Goal: Task Accomplishment & Management: Manage account settings

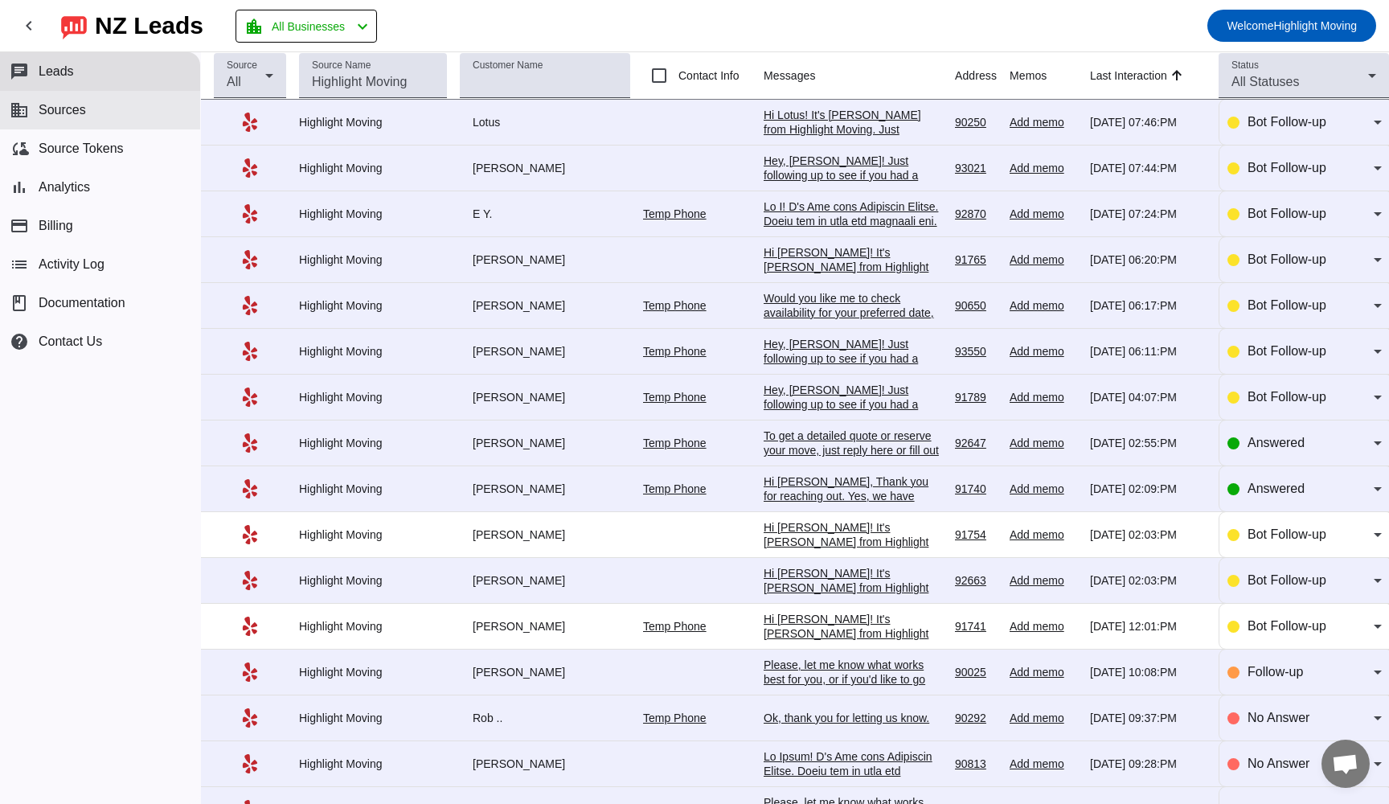
click at [49, 107] on span "Sources" at bounding box center [62, 110] width 47 height 14
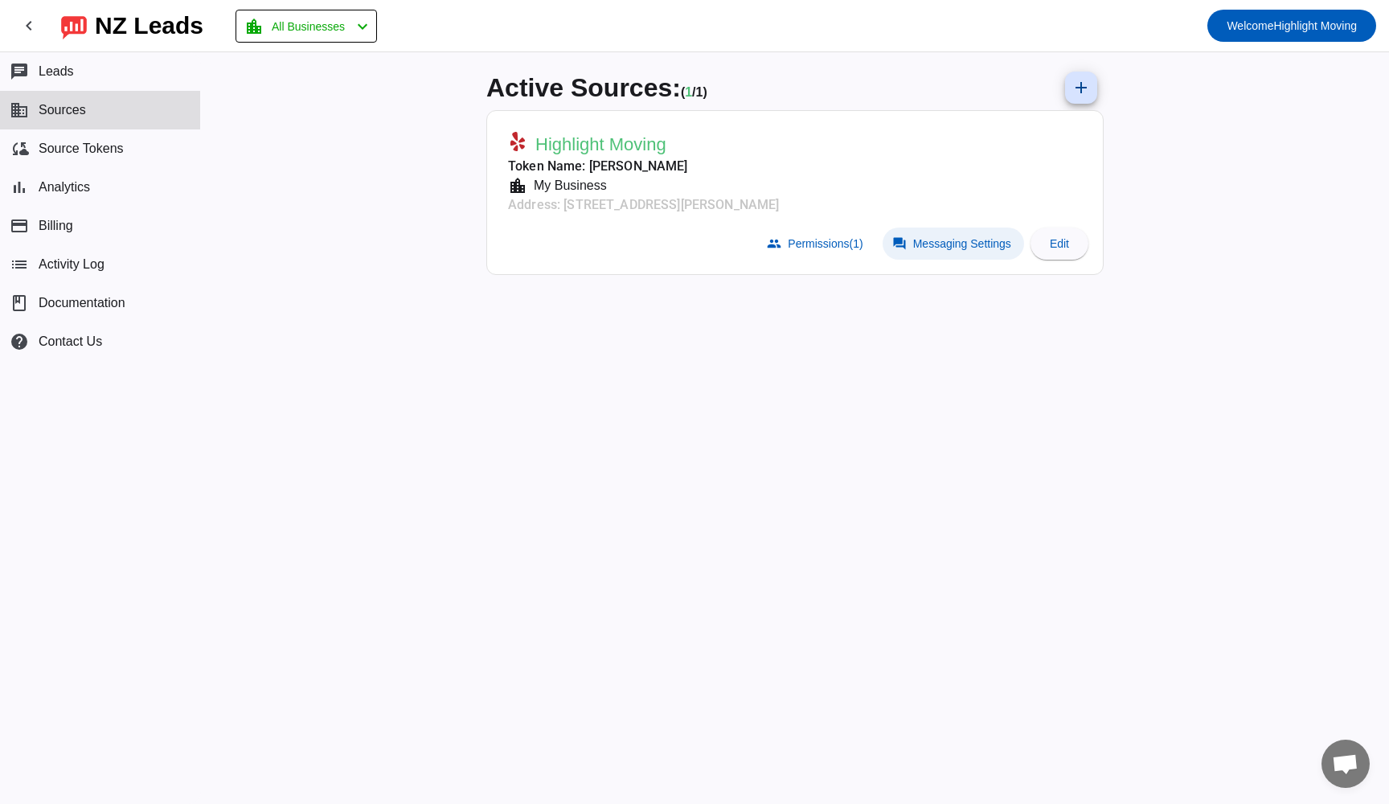
click at [949, 256] on span at bounding box center [953, 244] width 141 height 32
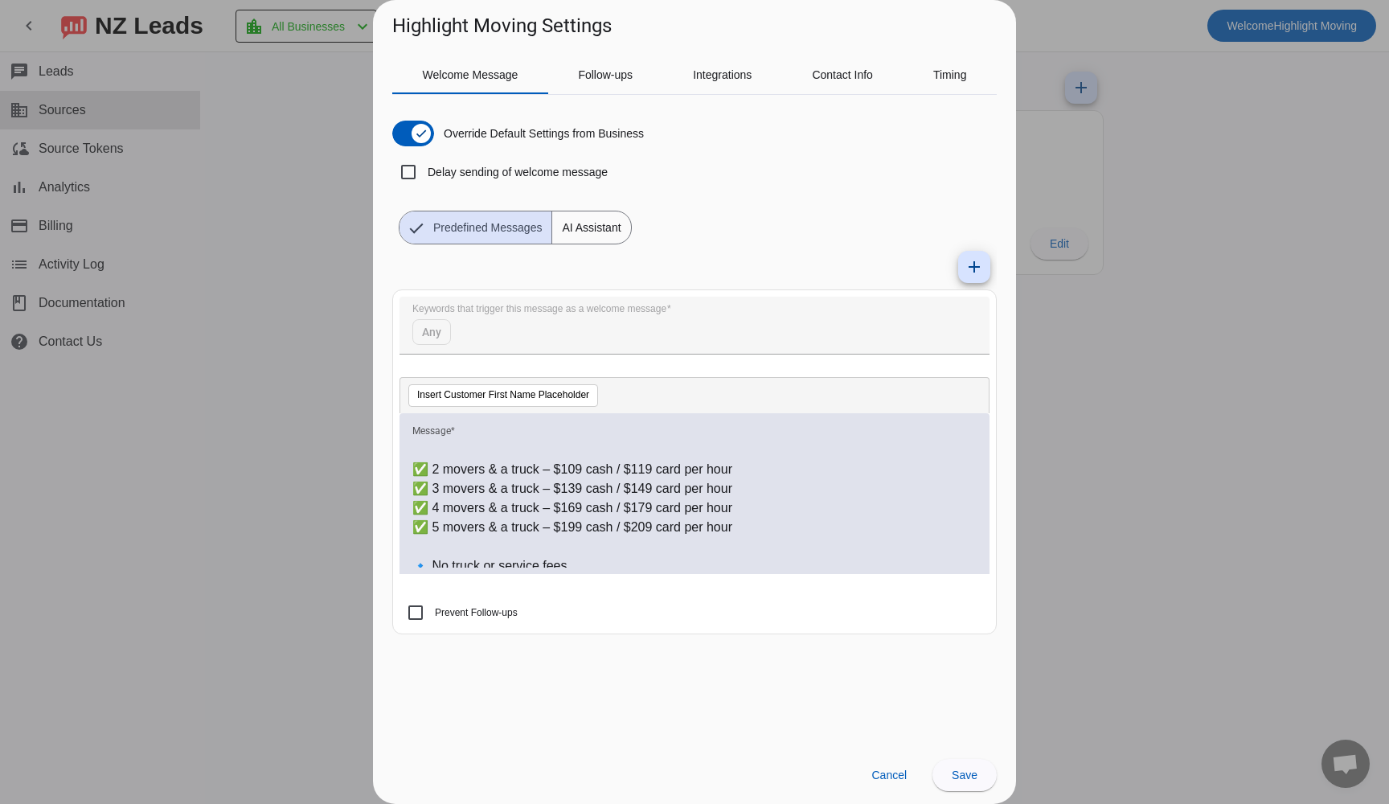
scroll to position [171, 0]
click at [576, 503] on p "✅ 4 movers & a truck – $169 cash / $179 card per hour" at bounding box center [694, 507] width 564 height 19
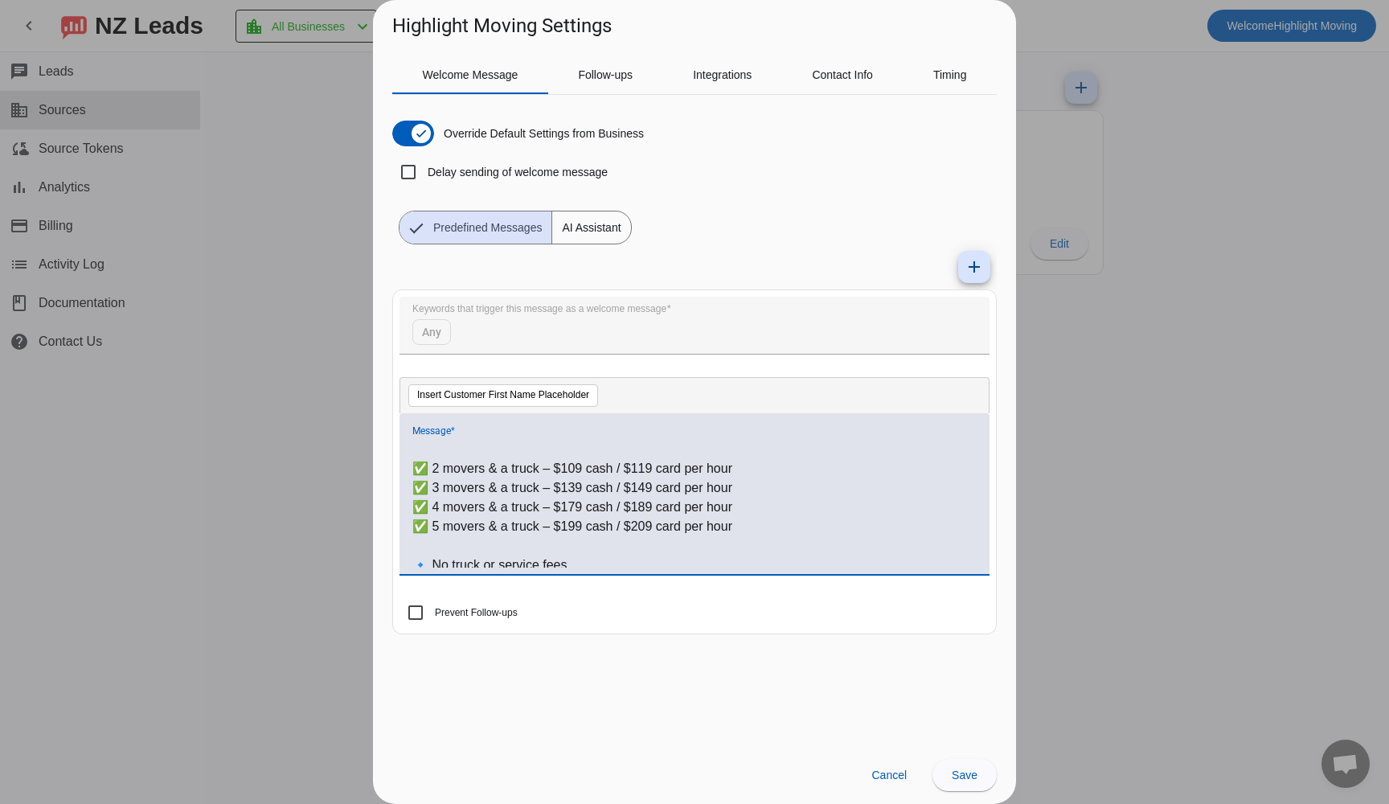
click at [573, 506] on p "✅ 4 movers & a truck – $179 cash / $189 card per hour" at bounding box center [694, 507] width 564 height 19
click at [644, 507] on p "✅ 4 movers & a truck – $169 cash / $189 card per hour" at bounding box center [694, 507] width 564 height 19
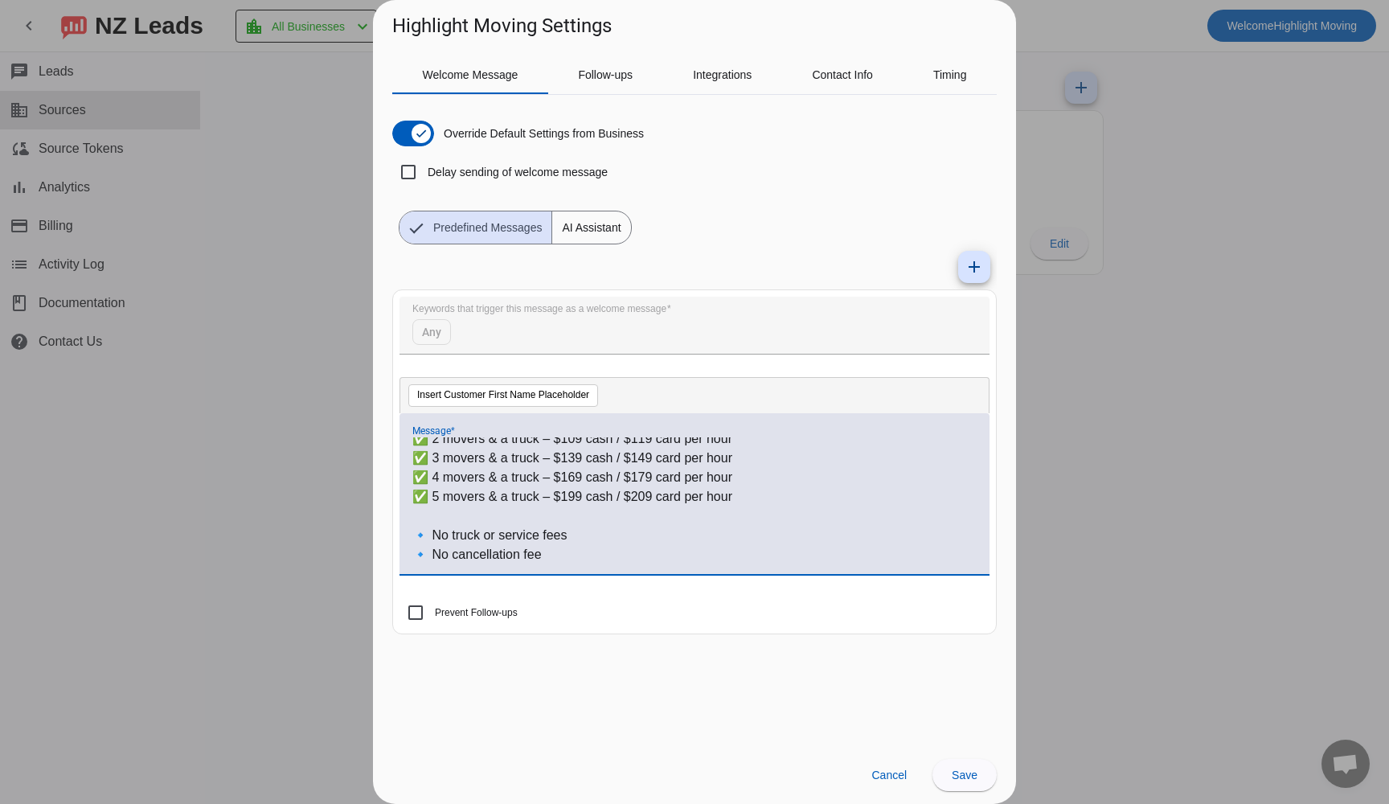
scroll to position [187, 0]
click at [973, 769] on span "Save" at bounding box center [965, 775] width 26 height 13
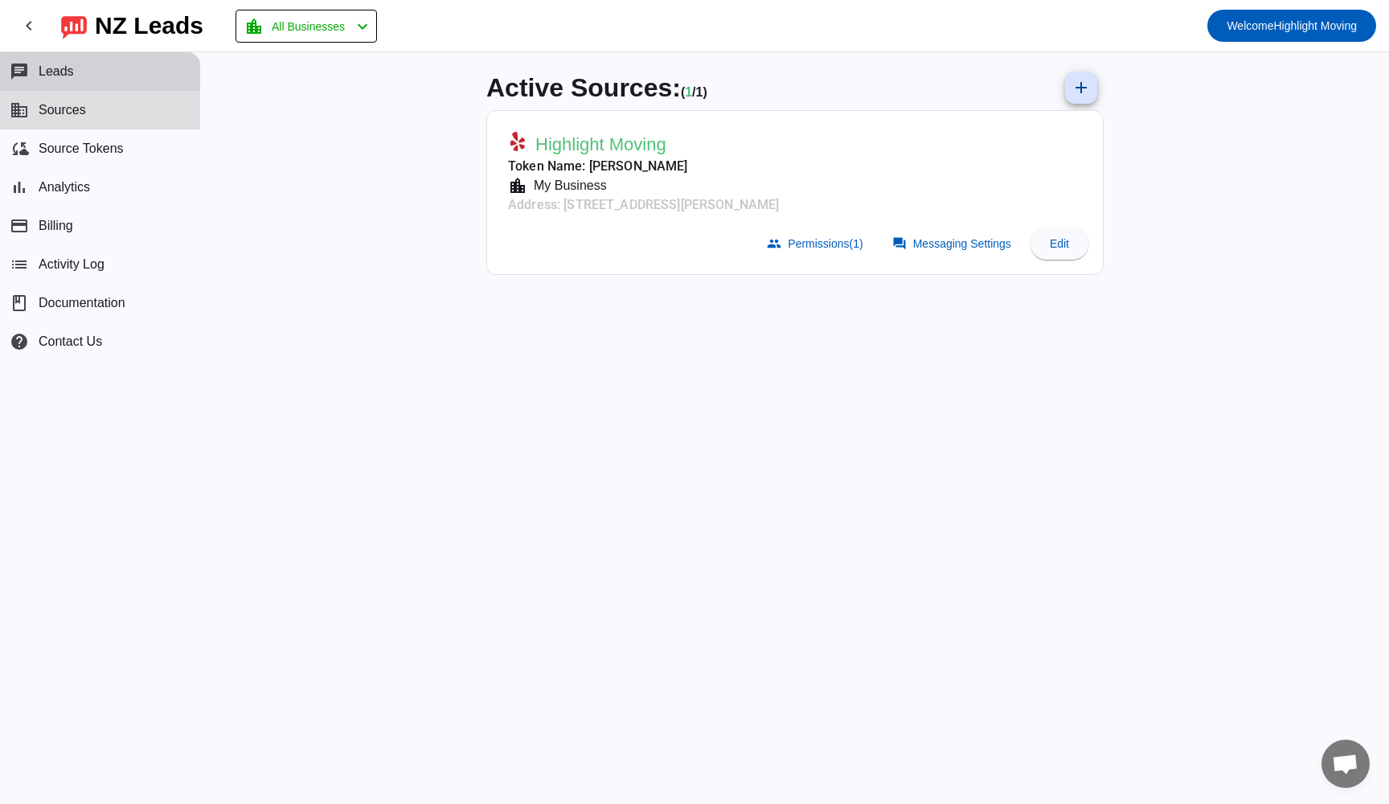
click at [63, 73] on span "Leads" at bounding box center [56, 71] width 35 height 14
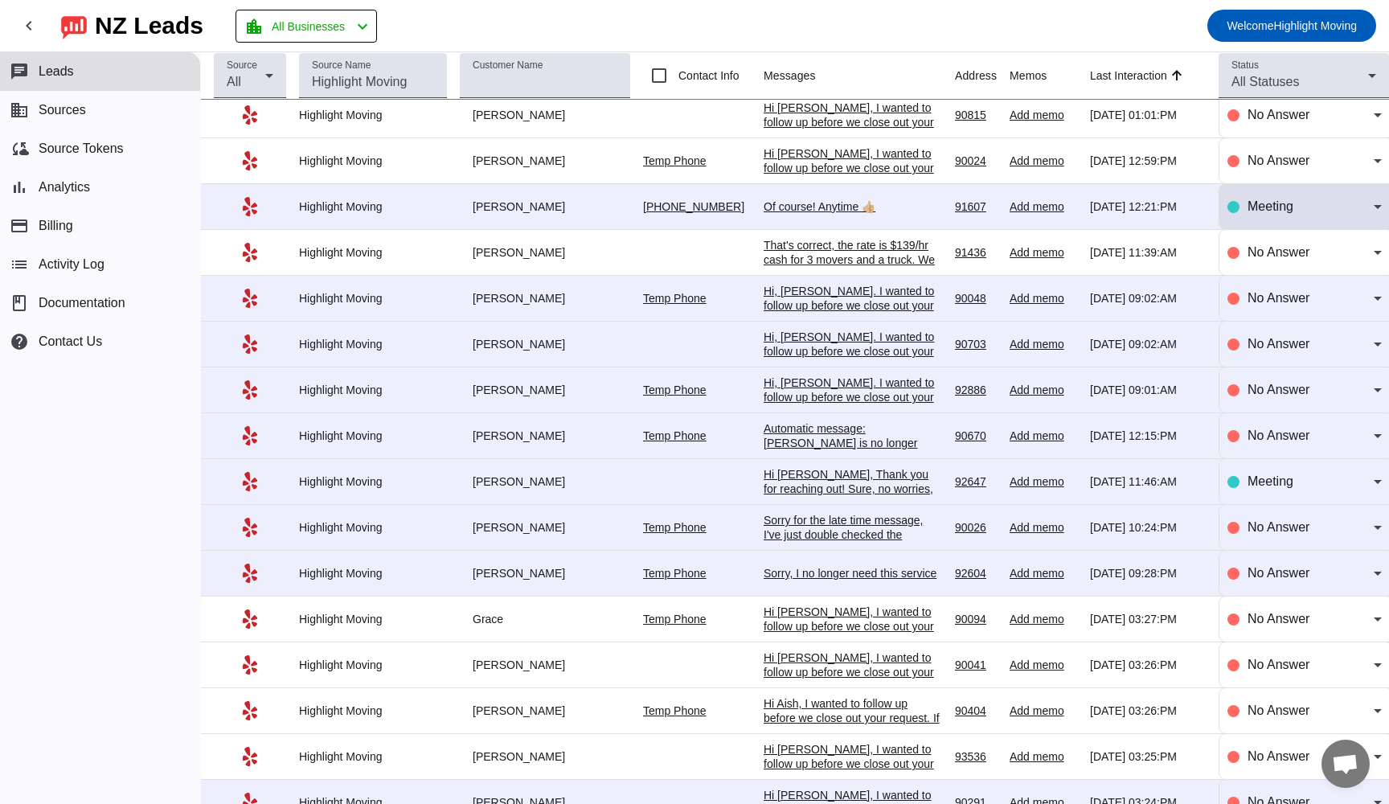
scroll to position [1847, 0]
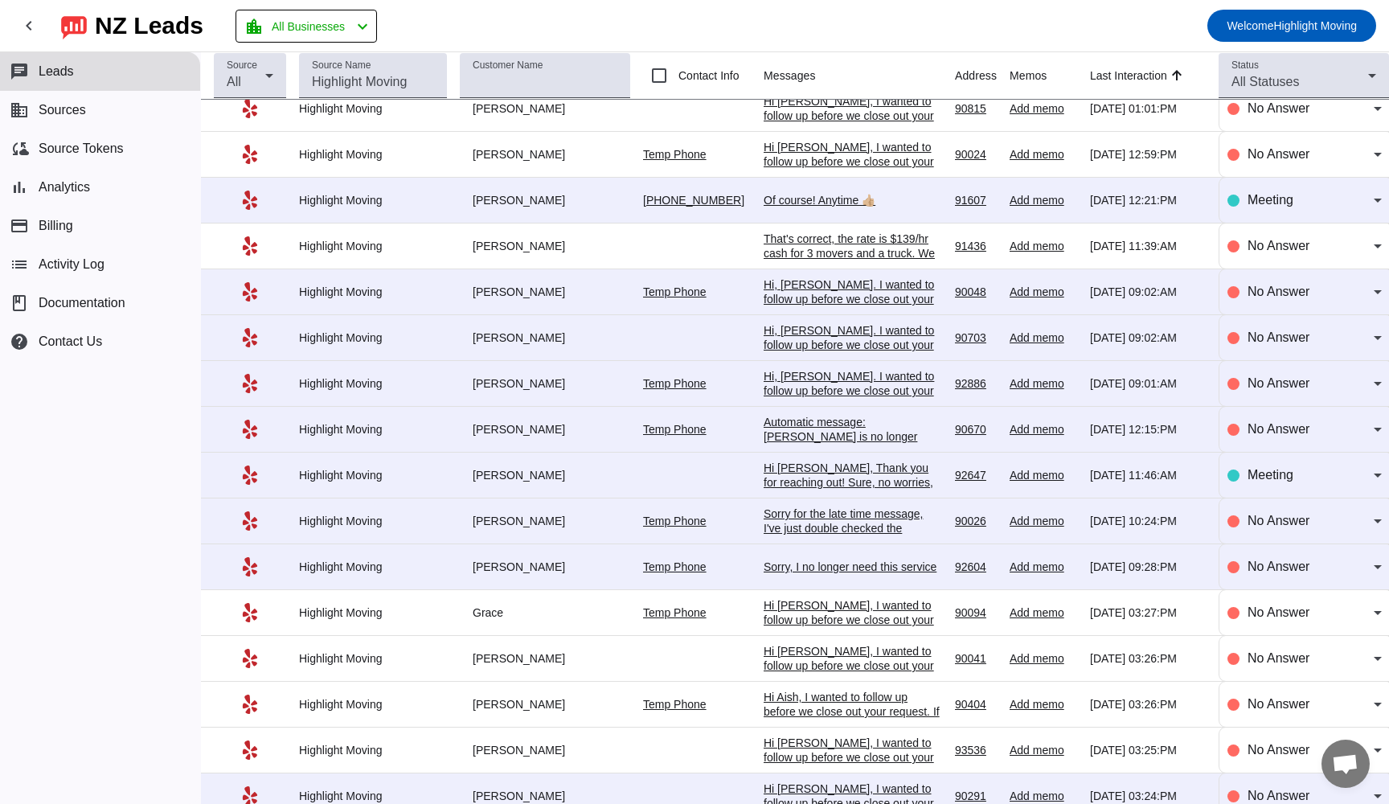
click at [769, 458] on div "Automatic message: [PERSON_NAME] is no longer pursuing this job." at bounding box center [853, 436] width 178 height 43
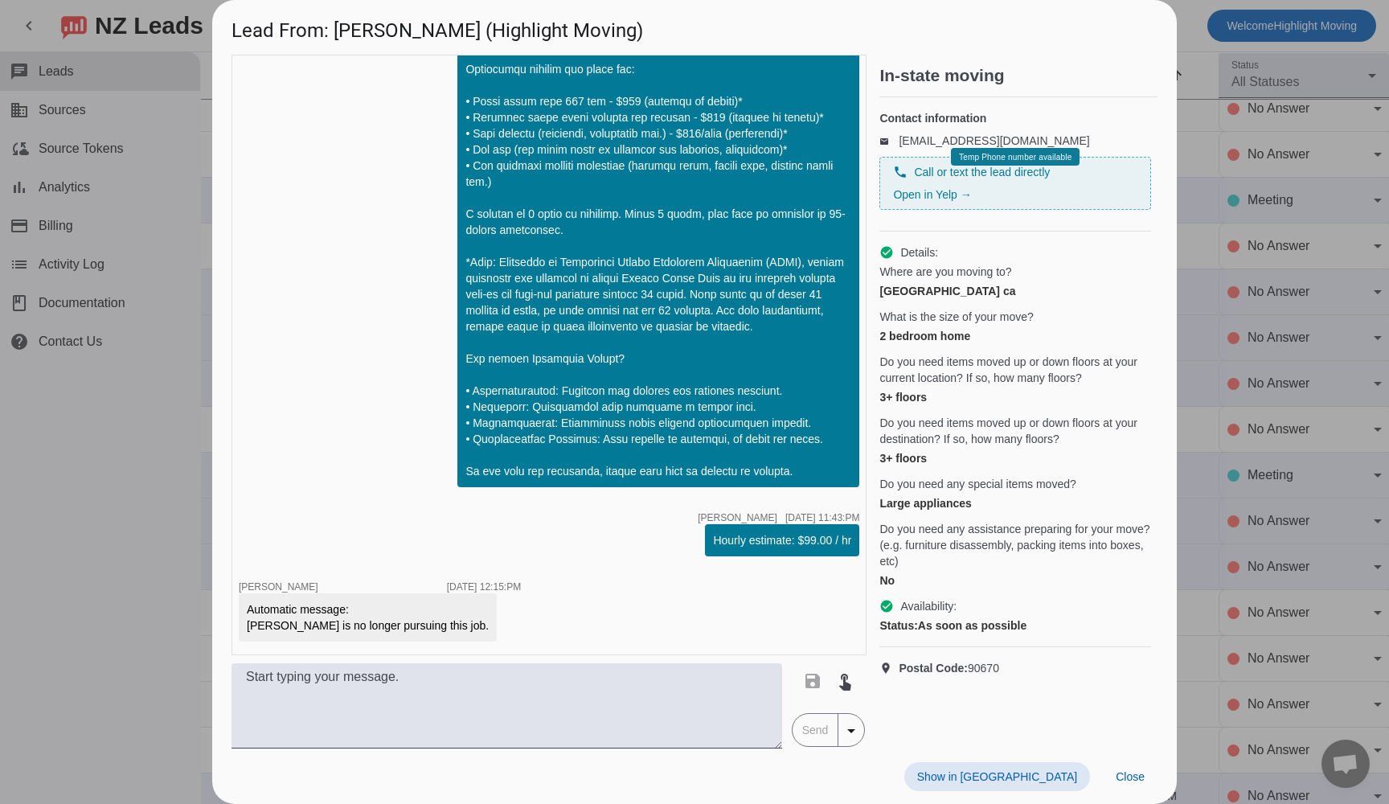
scroll to position [0, 0]
click at [1129, 773] on span "Close" at bounding box center [1130, 776] width 29 height 13
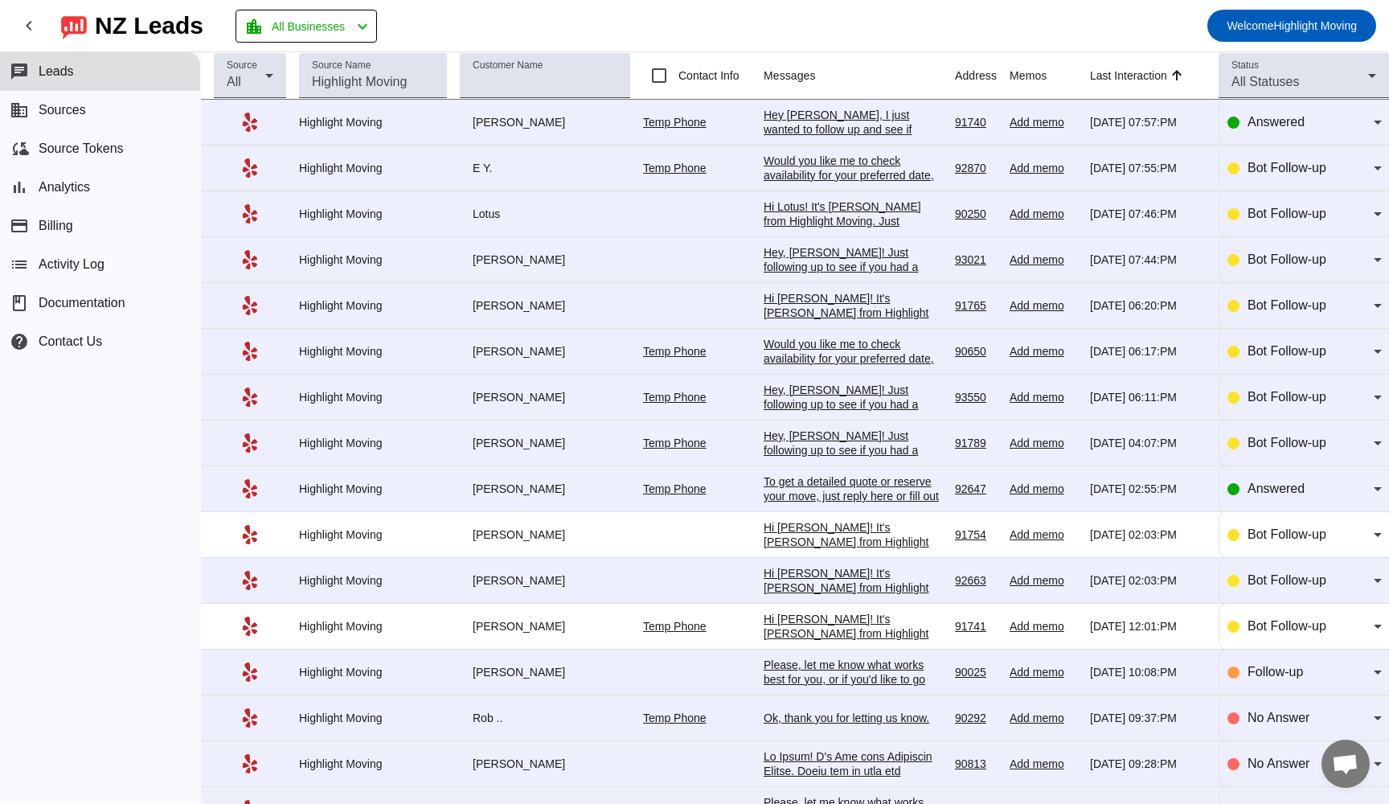
click at [822, 490] on div "To get a detailed quote or reserve your move, just reply here or fill out this …" at bounding box center [853, 517] width 178 height 87
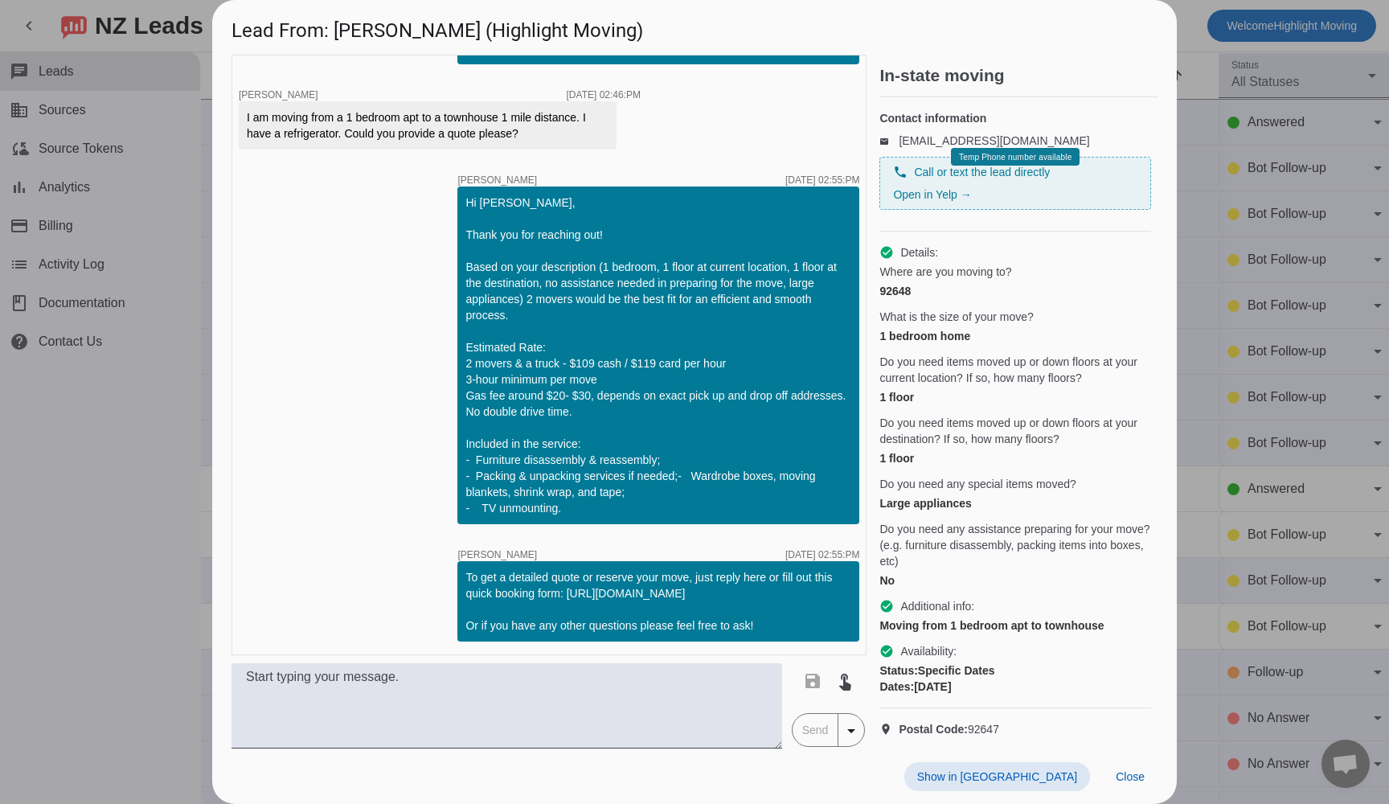
scroll to position [851, 0]
click at [1034, 777] on span "Show in [GEOGRAPHIC_DATA]" at bounding box center [997, 776] width 160 height 13
